Goal: Register for event/course

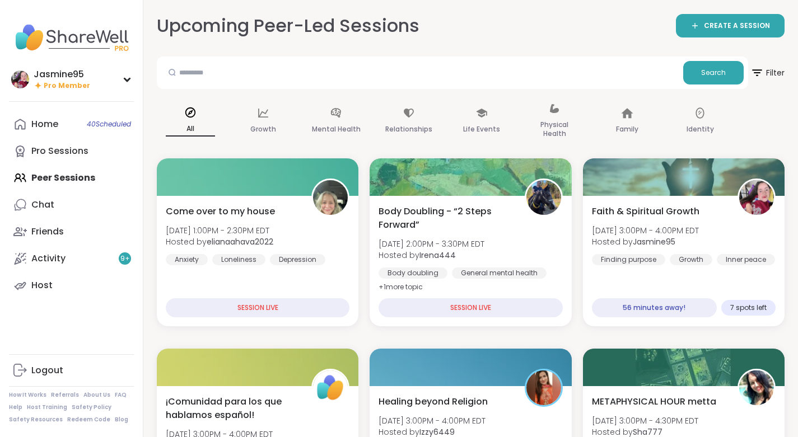
click at [678, 220] on div "Faith & Spiritual Growth [DATE] 3:00PM - 4:00PM EDT Hosted by Jasmine95 Finding…" at bounding box center [684, 235] width 184 height 60
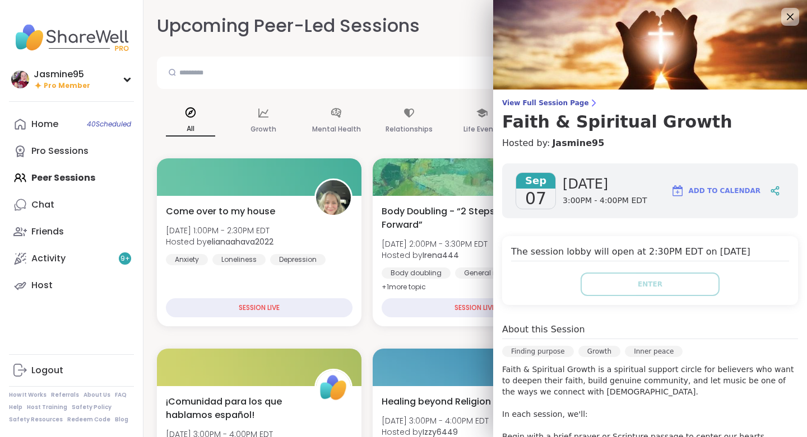
click at [783, 15] on icon at bounding box center [789, 16] width 13 height 13
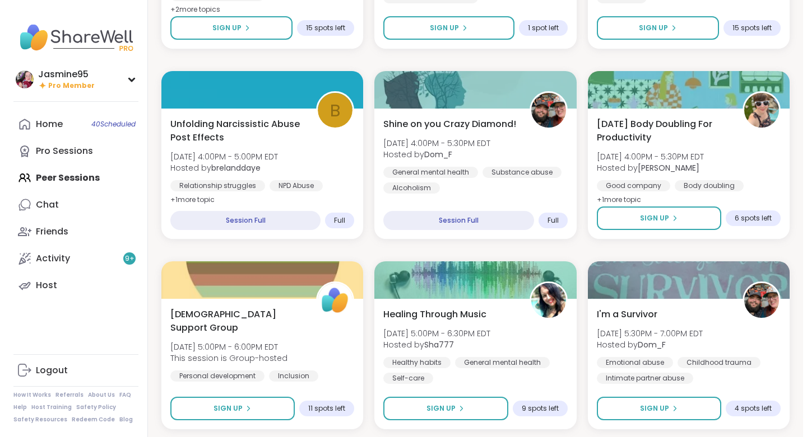
scroll to position [468, 0]
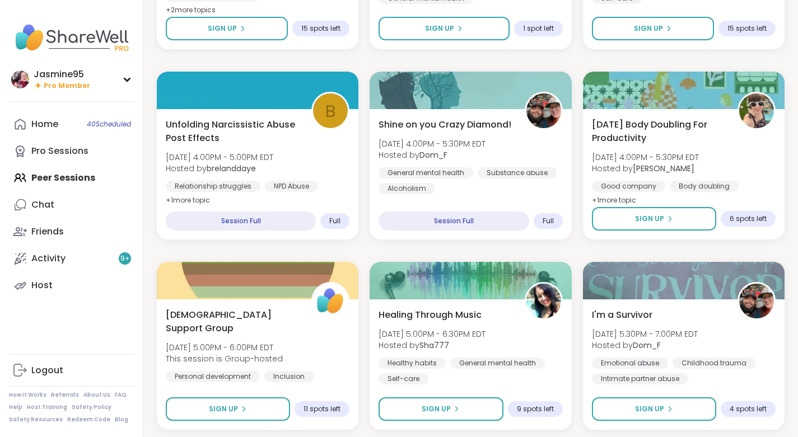
click at [477, 416] on button "Sign Up" at bounding box center [441, 410] width 124 height 24
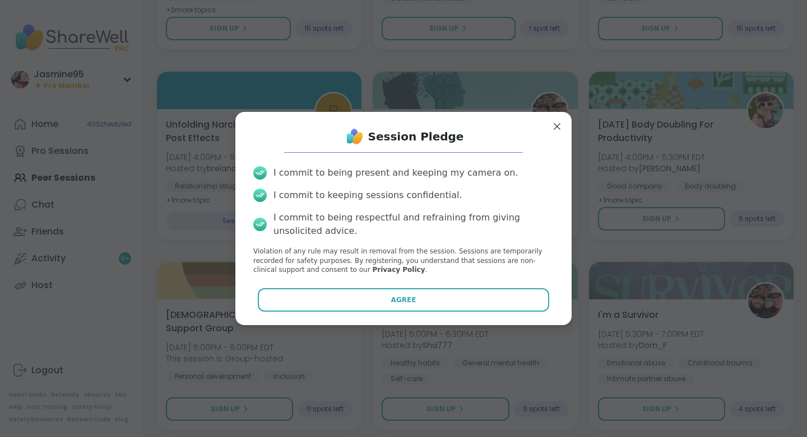
click at [435, 306] on button "Agree" at bounding box center [404, 300] width 292 height 24
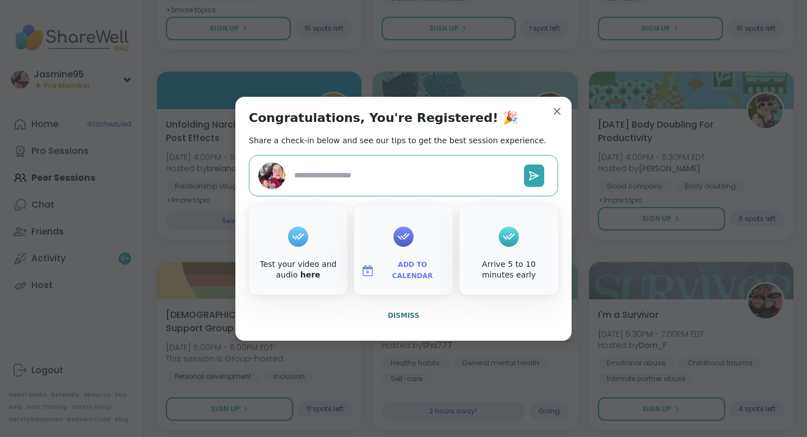
type textarea "*"
